Goal: Task Accomplishment & Management: Use online tool/utility

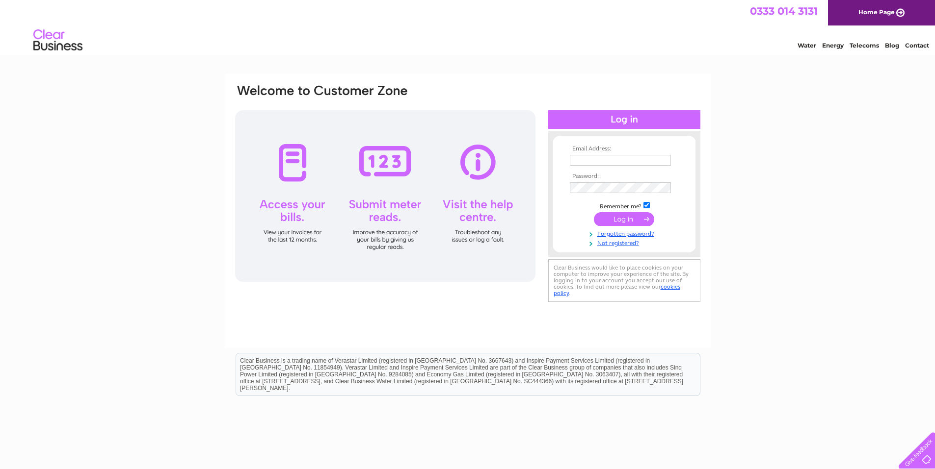
click at [599, 155] on input "text" at bounding box center [620, 160] width 101 height 11
type input "david.fraser@diamacengineering.com"
click at [594, 213] on input "submit" at bounding box center [624, 220] width 60 height 14
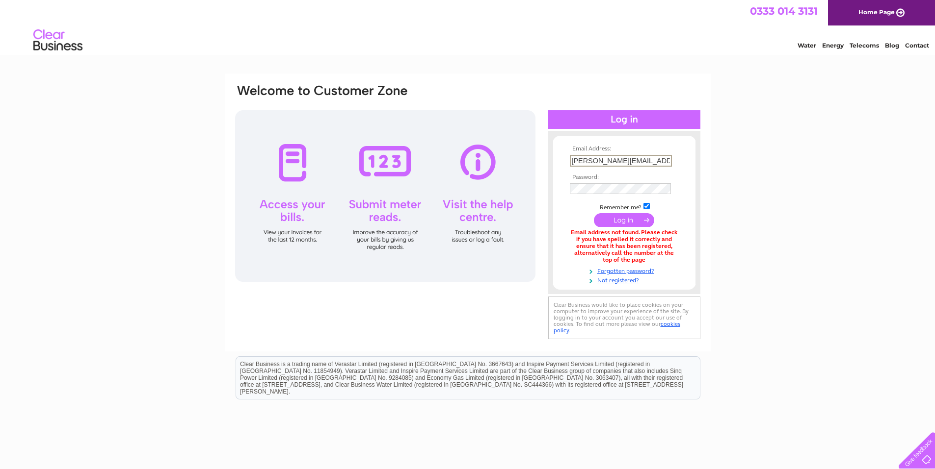
click at [607, 161] on input "david.fraser@diamacengineering.com" at bounding box center [621, 161] width 102 height 12
drag, startPoint x: 666, startPoint y: 159, endPoint x: 504, endPoint y: 161, distance: 162.4
click at [516, 161] on div "Email Address: david.fraser@diamacengineering.com Password:" at bounding box center [467, 212] width 467 height 259
drag, startPoint x: 606, startPoint y: 160, endPoint x: 497, endPoint y: 162, distance: 108.4
click at [497, 162] on div "Email Address: ing.com Password:" at bounding box center [467, 212] width 467 height 259
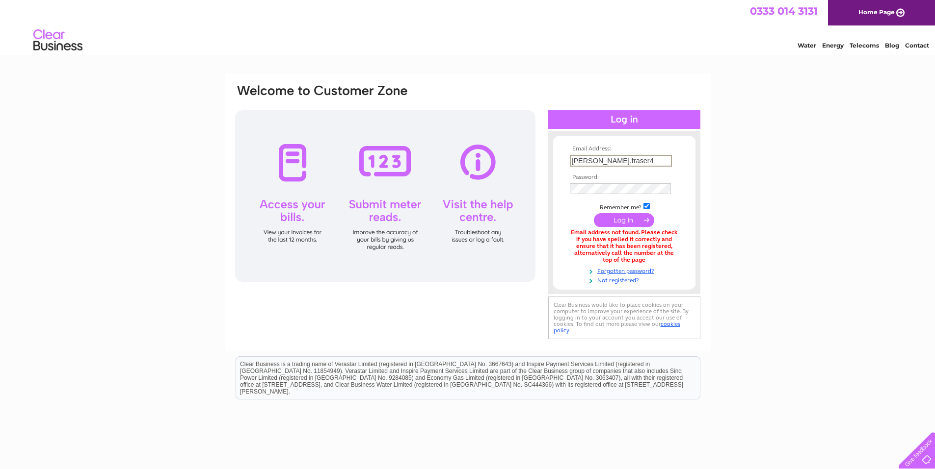
type input "david.fraser4@btconnect.com"
click at [594, 213] on input "submit" at bounding box center [624, 220] width 60 height 14
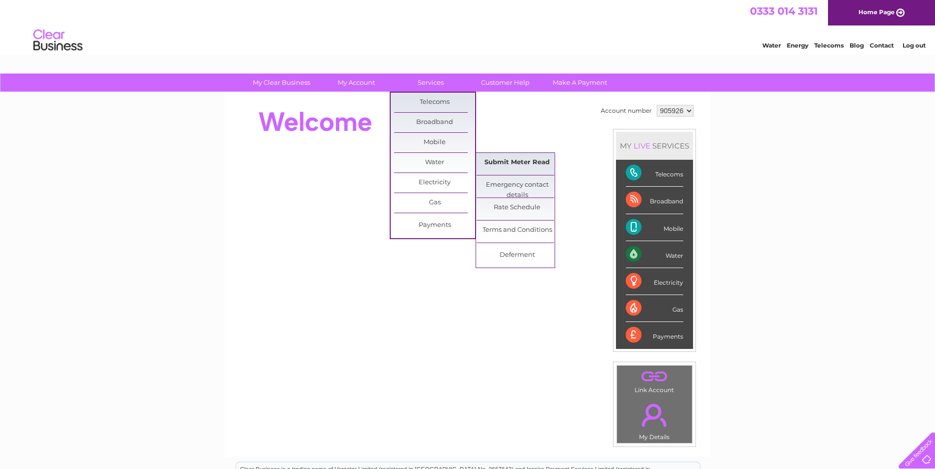
click at [496, 161] on link "Submit Meter Read" at bounding box center [516, 163] width 81 height 20
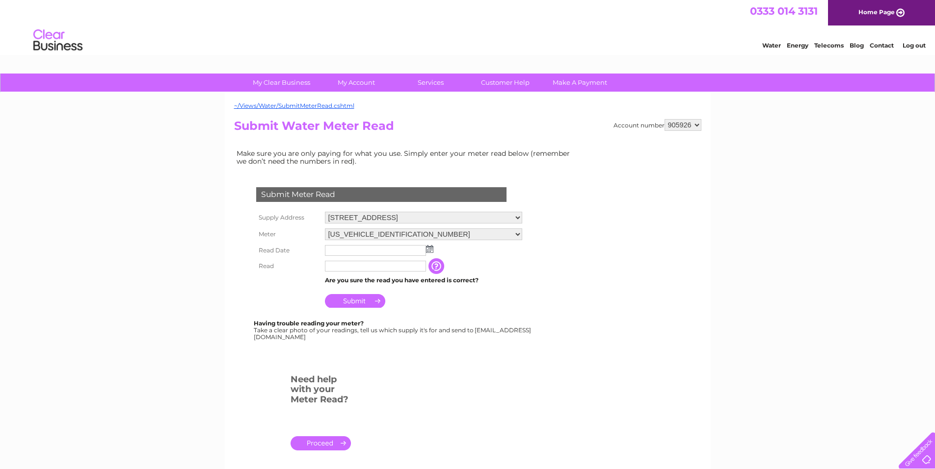
click at [432, 249] on img at bounding box center [429, 249] width 7 height 8
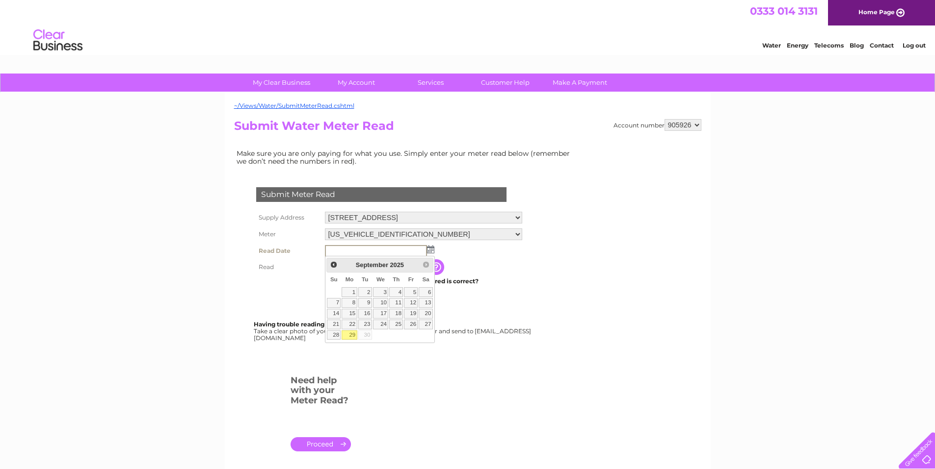
click at [352, 336] on link "29" at bounding box center [348, 336] width 15 height 10
type input "2025/09/29"
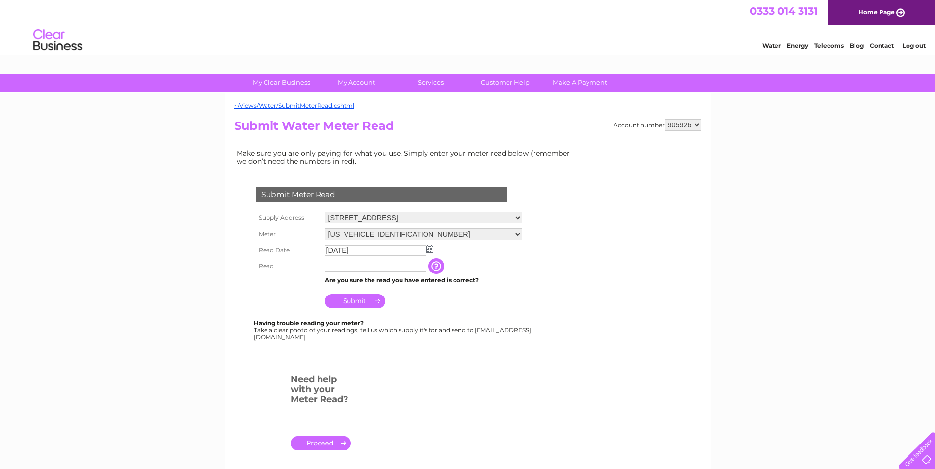
click at [343, 267] on input "text" at bounding box center [375, 266] width 101 height 11
type input "803"
click at [360, 301] on input "Submit" at bounding box center [355, 302] width 60 height 14
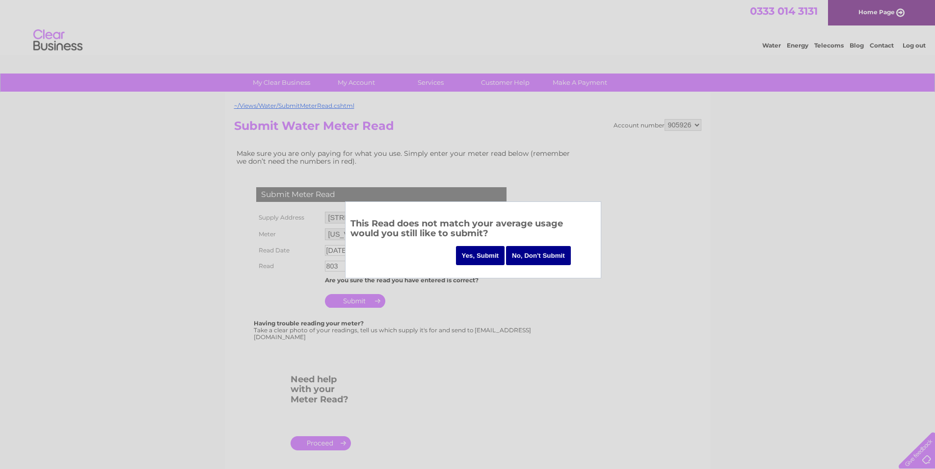
click at [488, 255] on input "Yes, Submit" at bounding box center [480, 255] width 49 height 19
